Goal: Task Accomplishment & Management: Manage account settings

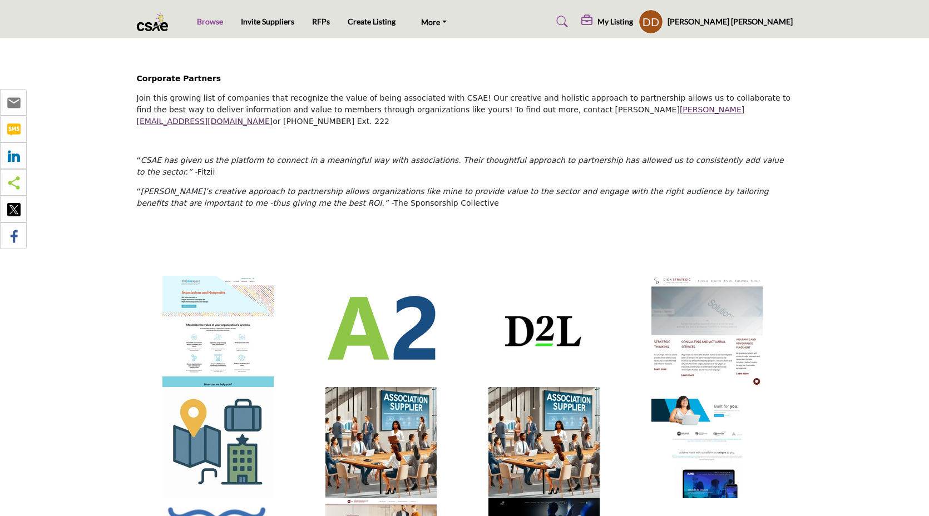
click at [205, 24] on link "Browse" at bounding box center [210, 21] width 26 height 9
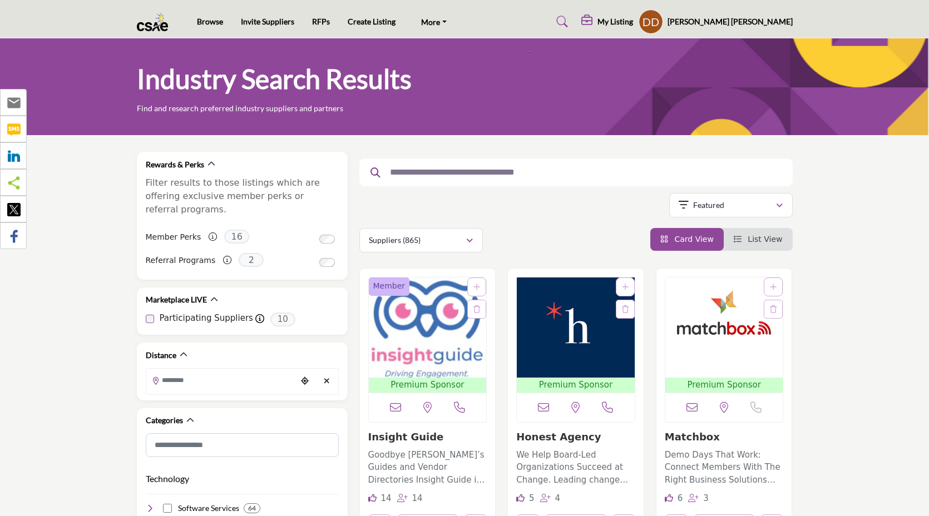
click at [409, 371] on img "Open Listing in new tab" at bounding box center [428, 328] width 118 height 100
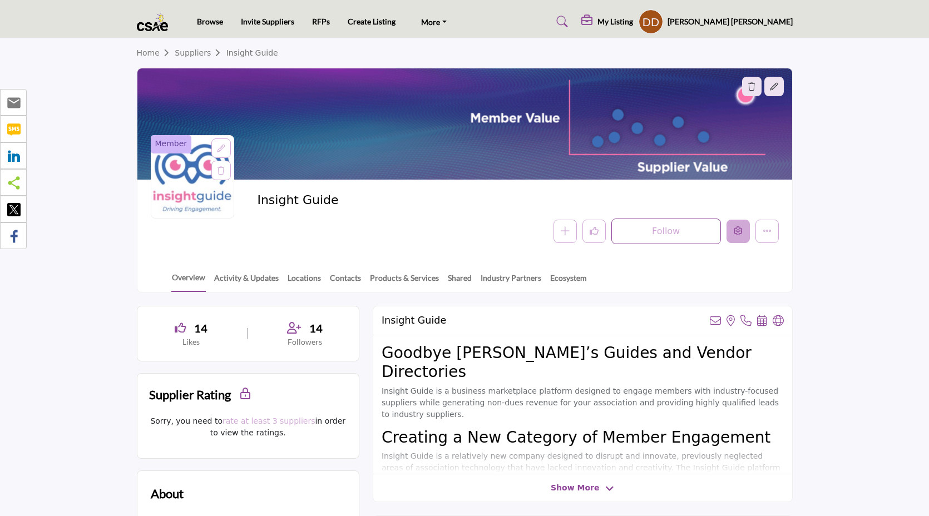
click at [730, 228] on button "Edit company" at bounding box center [738, 231] width 23 height 23
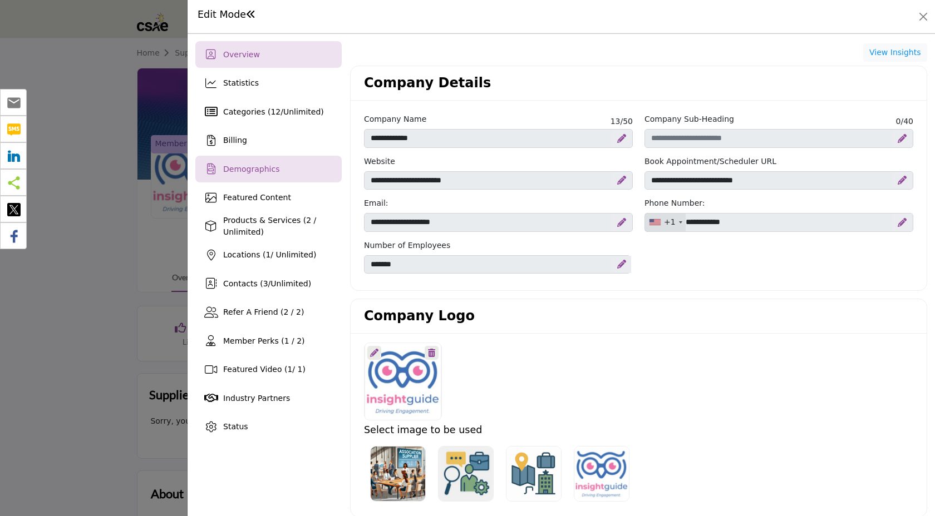
click at [290, 169] on div "Demographics" at bounding box center [268, 169] width 146 height 27
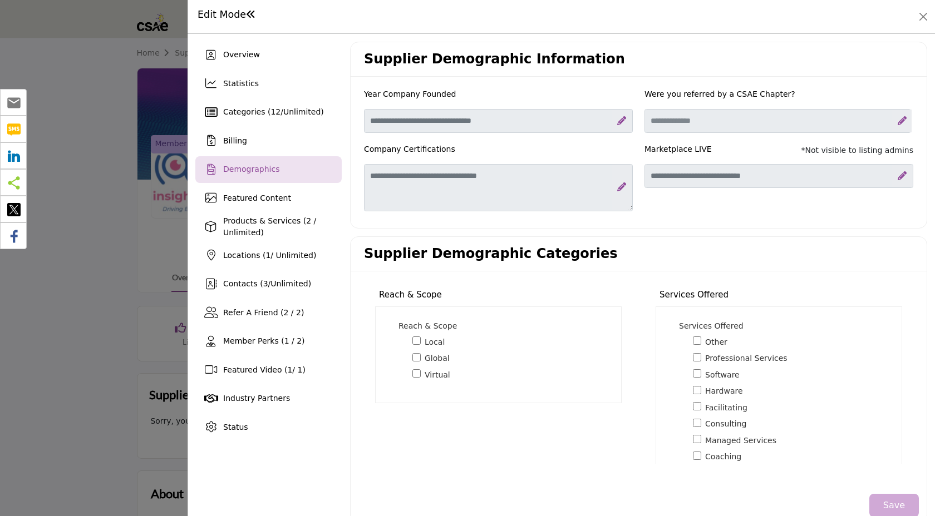
click at [75, 342] on div at bounding box center [467, 258] width 935 height 516
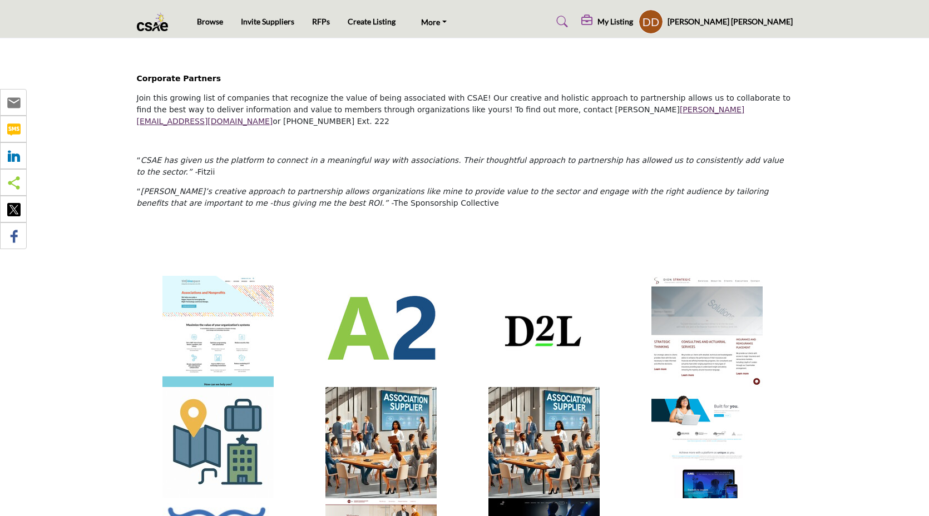
drag, startPoint x: 552, startPoint y: 153, endPoint x: 544, endPoint y: 153, distance: 8.9
click at [552, 155] on p "“ CSAE has given us the platform to connect in a meaningful way with associatio…" at bounding box center [465, 166] width 656 height 23
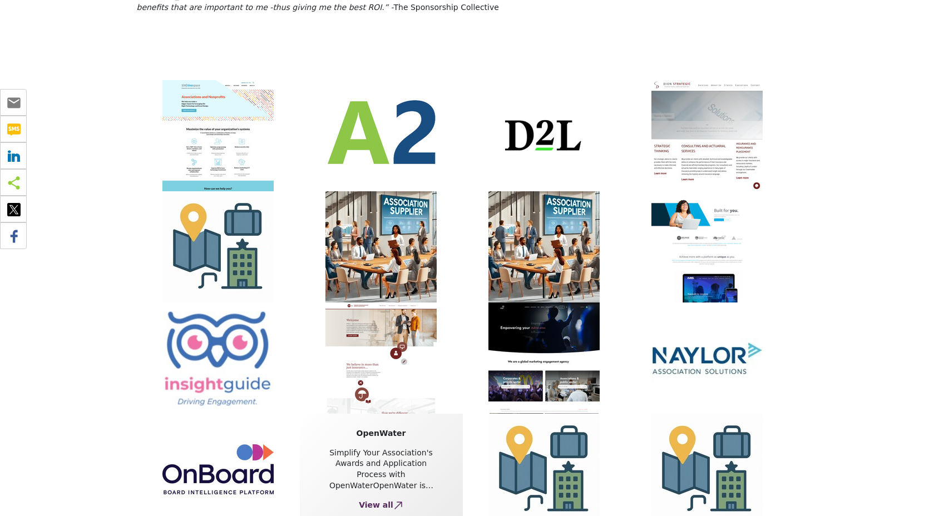
scroll to position [200, 0]
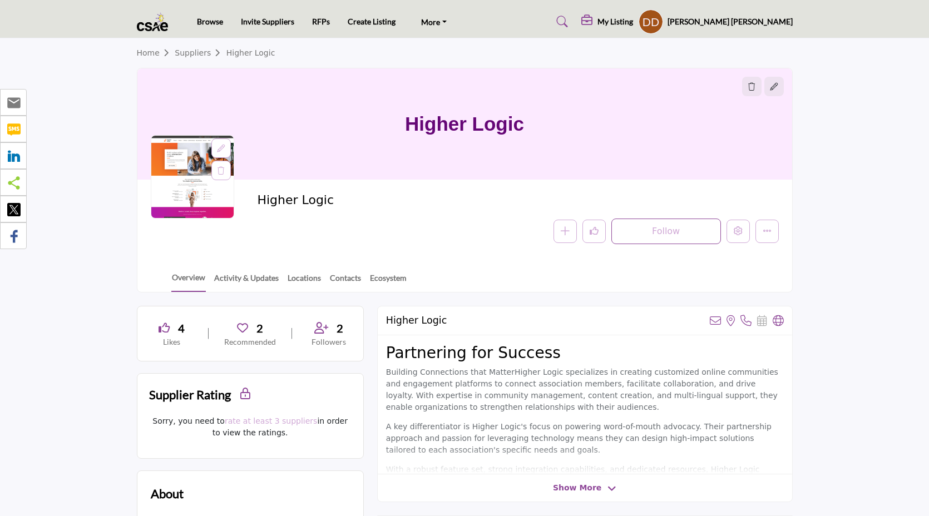
click at [223, 145] on icon at bounding box center [221, 149] width 8 height 8
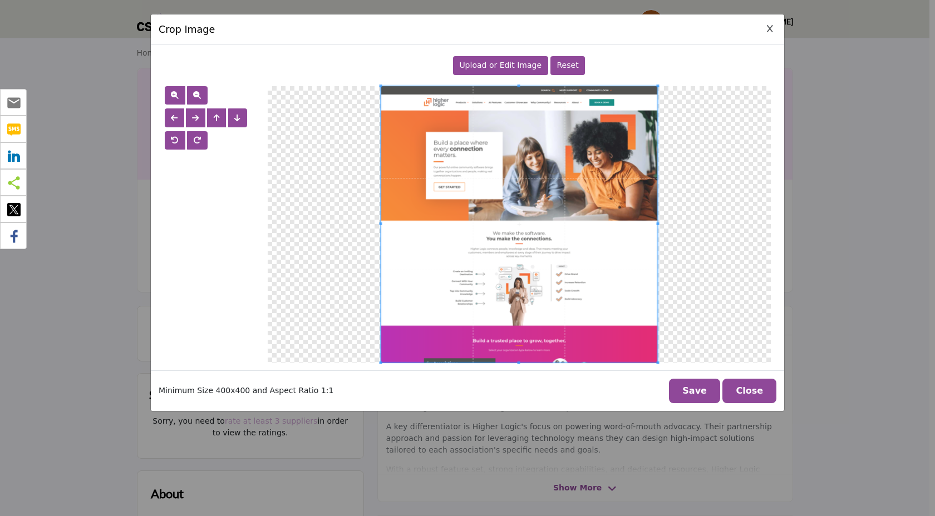
click at [485, 68] on span "Upload or Edit Image" at bounding box center [500, 65] width 82 height 9
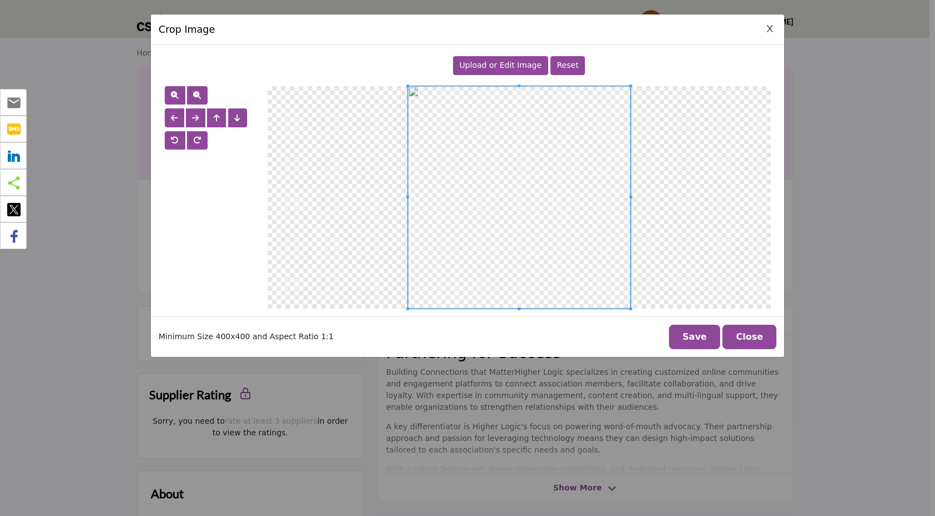
click at [694, 334] on button "Save" at bounding box center [694, 337] width 51 height 24
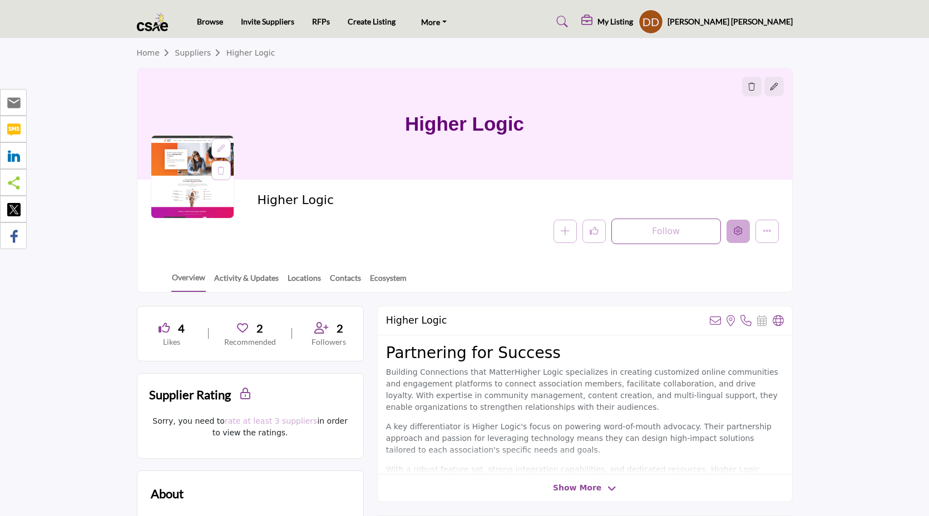
click at [737, 235] on icon "Edit company" at bounding box center [738, 230] width 9 height 9
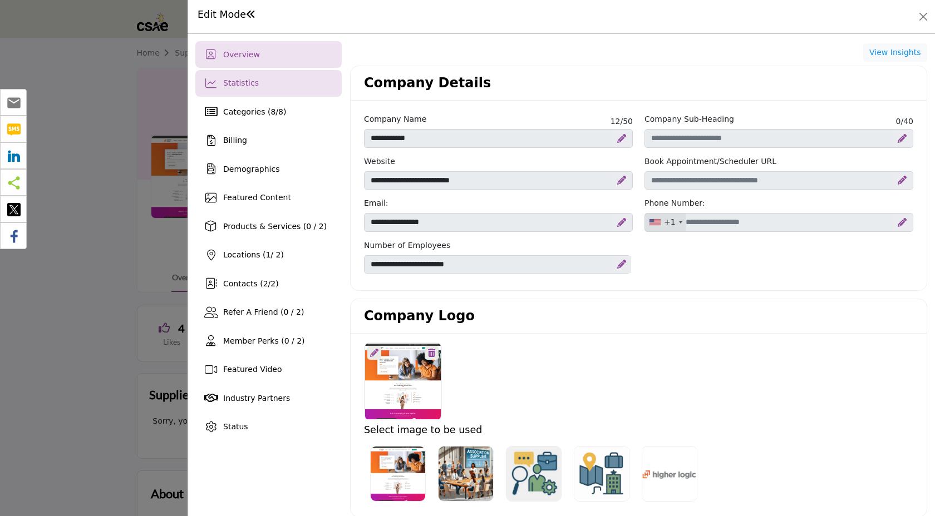
click at [270, 87] on div "Statistics" at bounding box center [268, 83] width 146 height 27
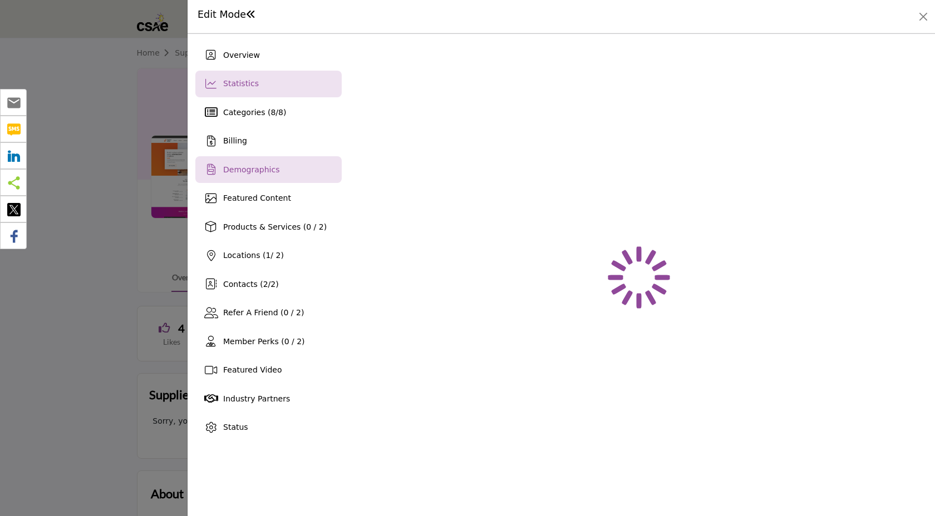
click at [262, 158] on div "Demographics" at bounding box center [268, 169] width 146 height 27
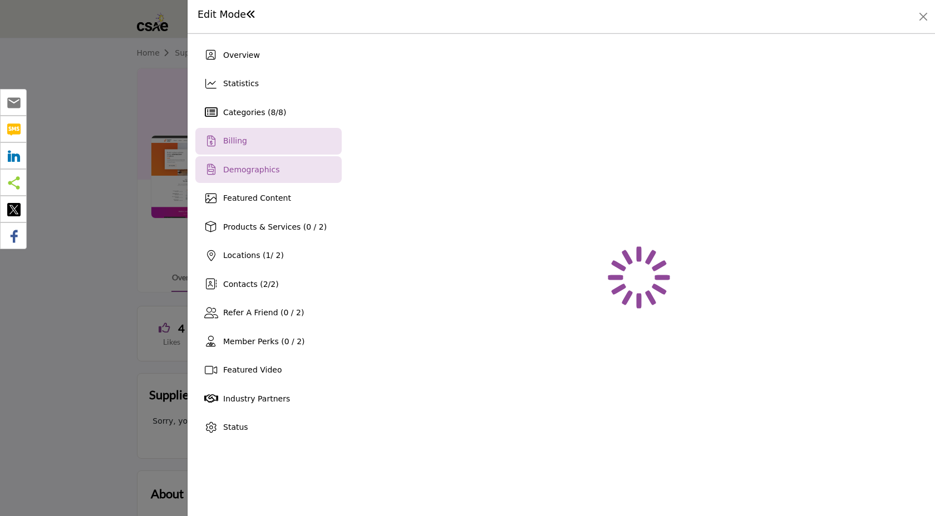
click at [260, 141] on div "Billing" at bounding box center [268, 141] width 146 height 27
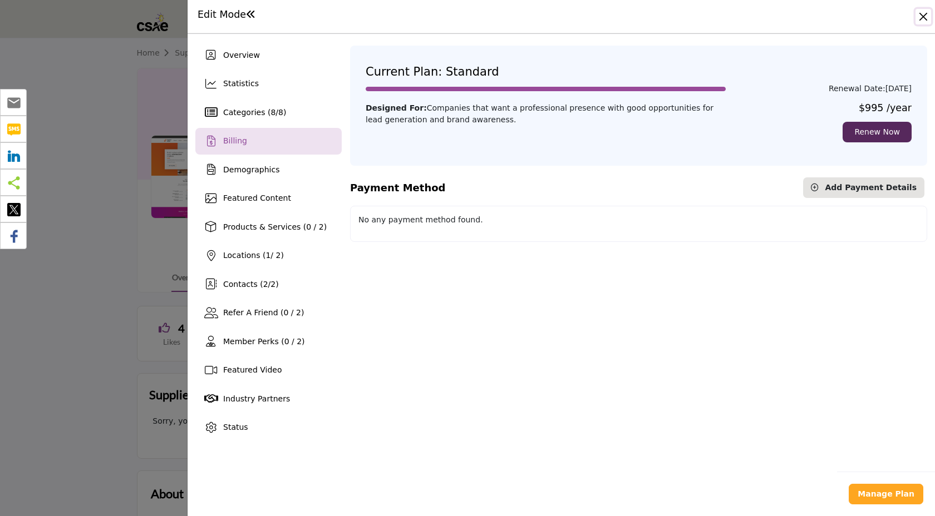
click at [923, 17] on button "Close" at bounding box center [923, 17] width 16 height 16
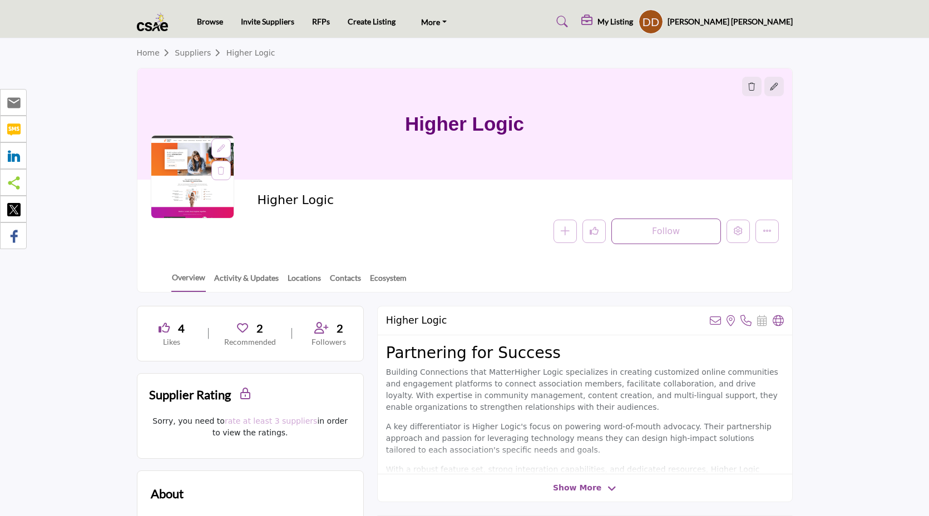
click at [633, 21] on h5 "My Listing" at bounding box center [616, 22] width 36 height 10
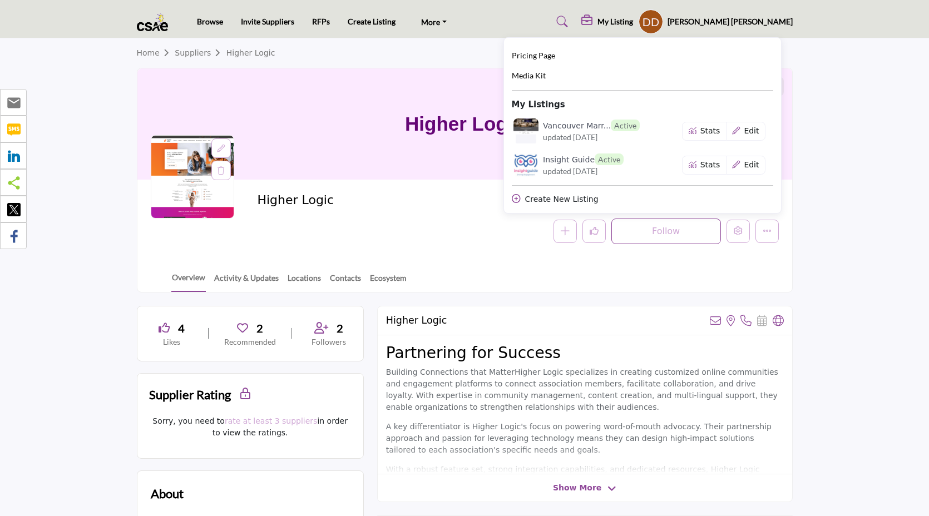
click at [555, 56] on span "Pricing Page" at bounding box center [533, 55] width 43 height 9
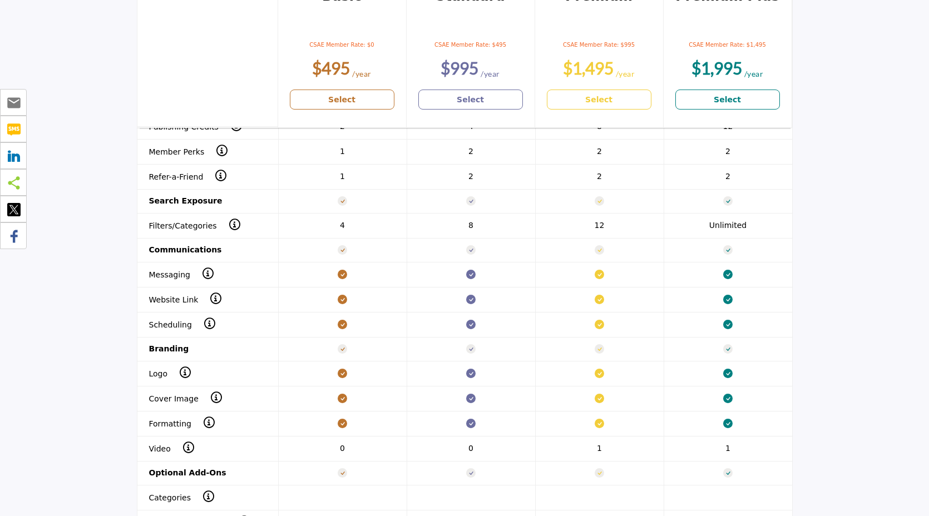
scroll to position [1159, 0]
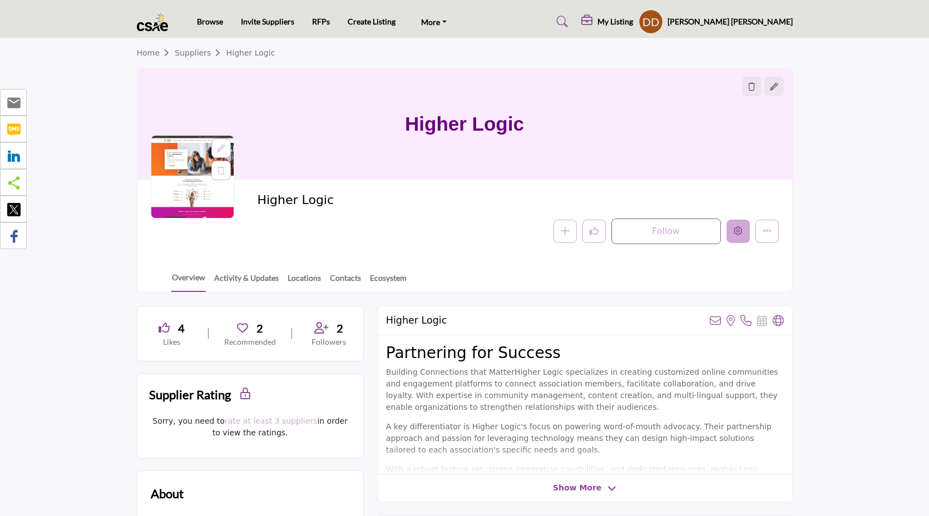
click at [732, 234] on button "Edit company" at bounding box center [738, 231] width 23 height 23
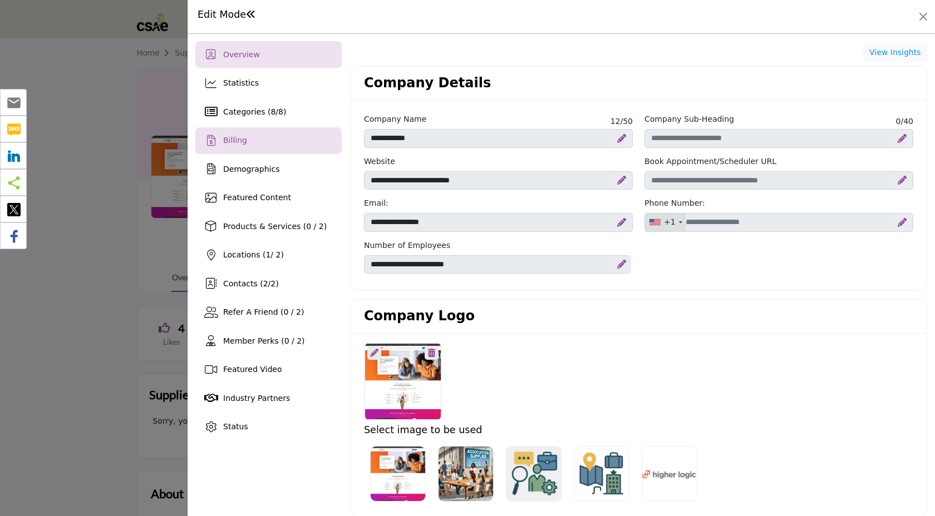
click at [264, 150] on div "Billing" at bounding box center [268, 140] width 146 height 27
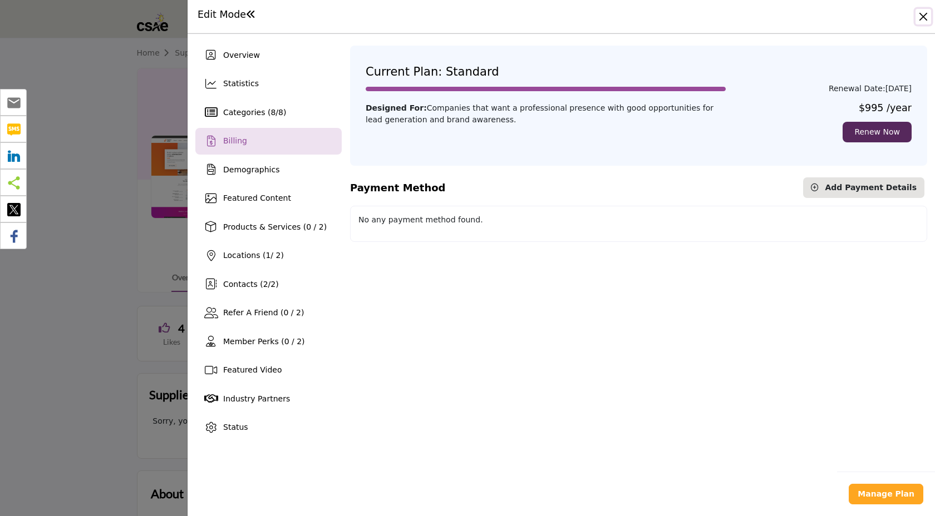
click at [925, 17] on button "Close" at bounding box center [923, 17] width 16 height 16
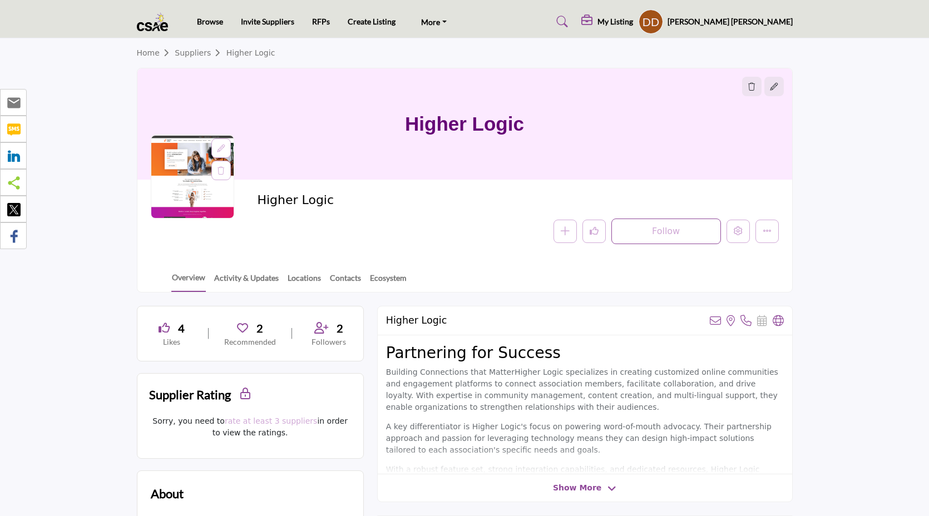
click at [221, 146] on icon at bounding box center [221, 149] width 8 height 8
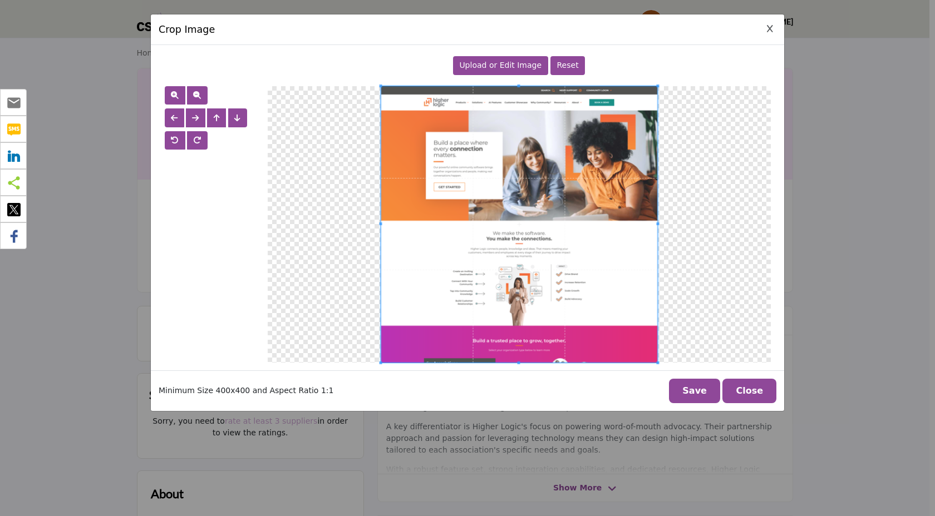
click at [494, 67] on span "Upload or Edit Image" at bounding box center [500, 65] width 82 height 9
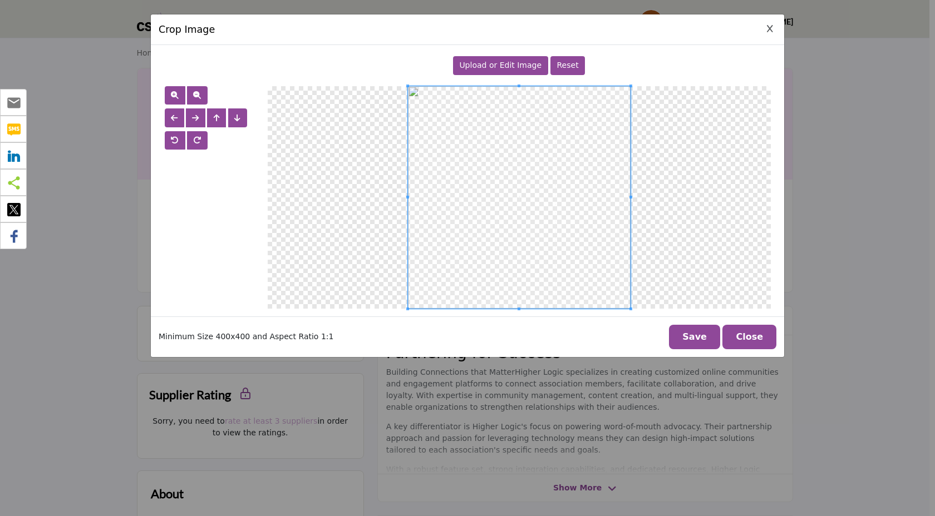
click at [704, 341] on button "Save" at bounding box center [694, 337] width 51 height 24
